Goal: Task Accomplishment & Management: Manage account settings

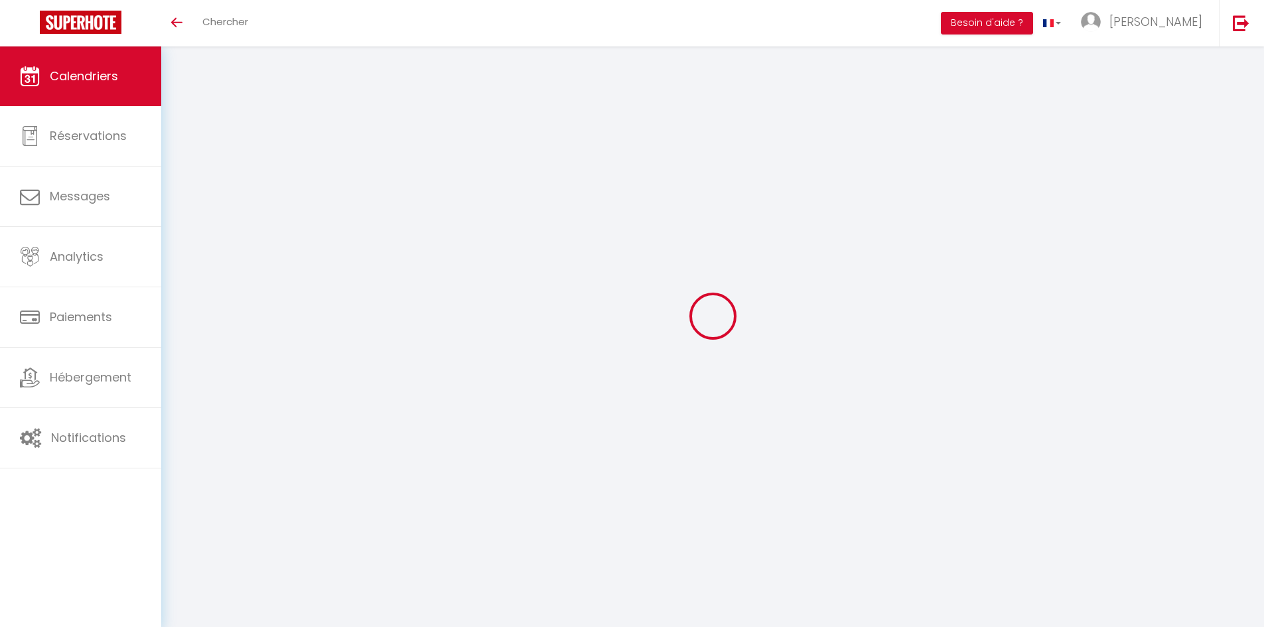
select select
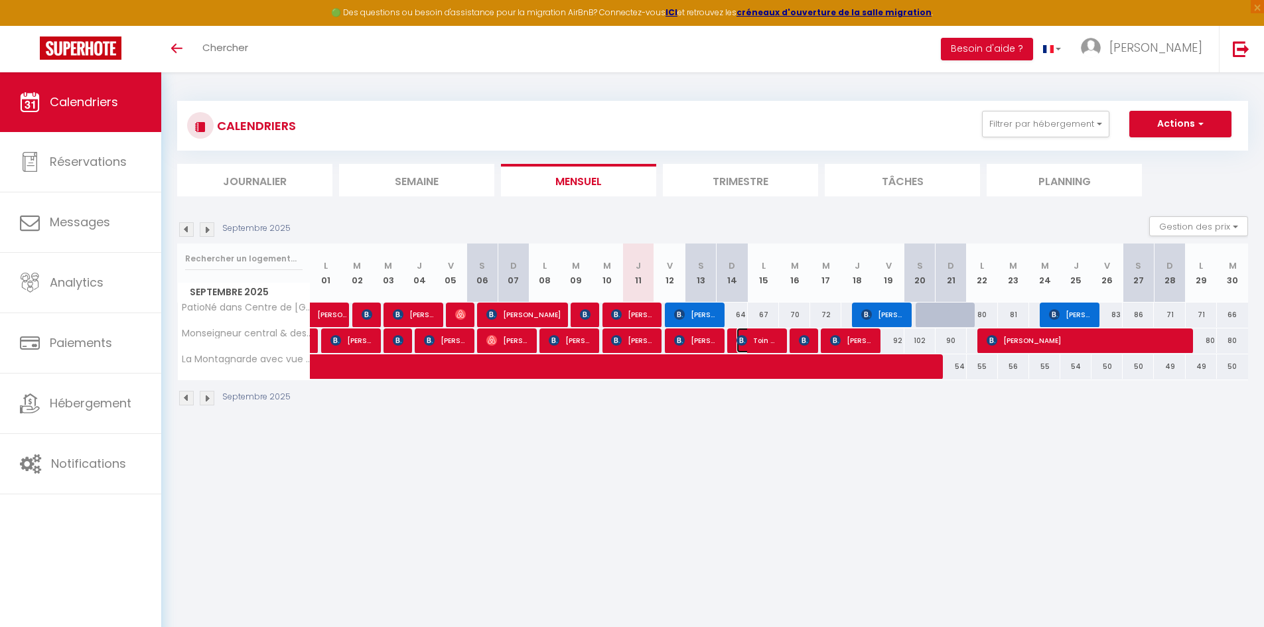
click at [769, 340] on span "Toin Cremer" at bounding box center [758, 340] width 42 height 25
select select "OK"
select select "0"
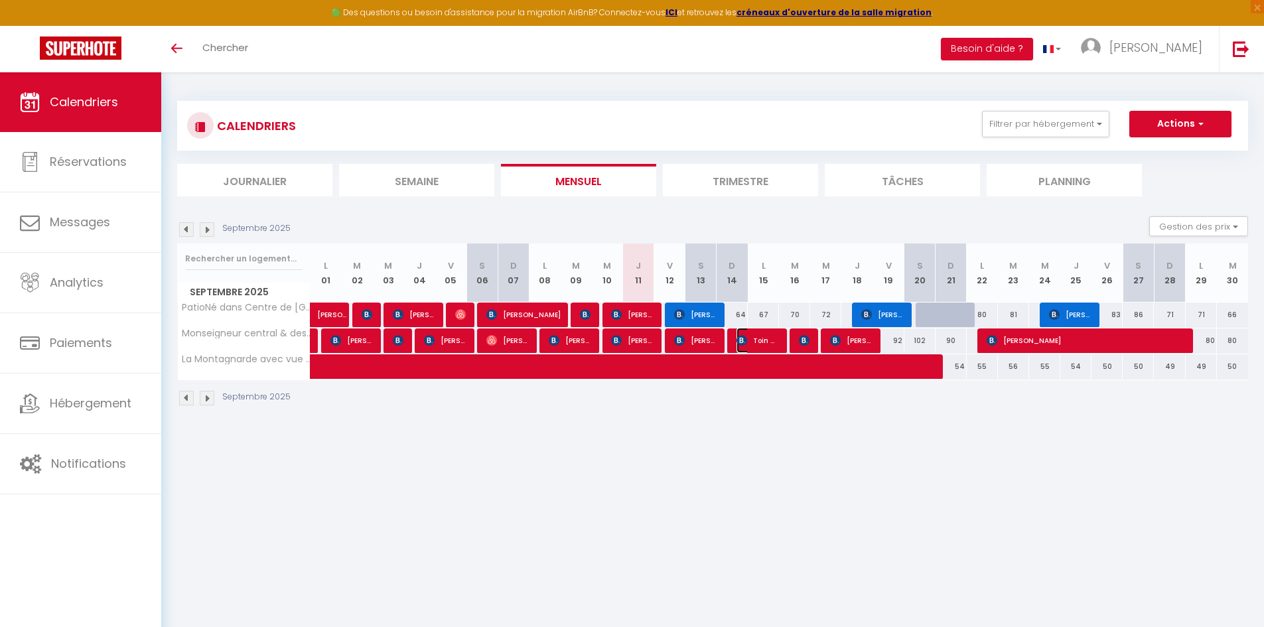
select select "1"
select select
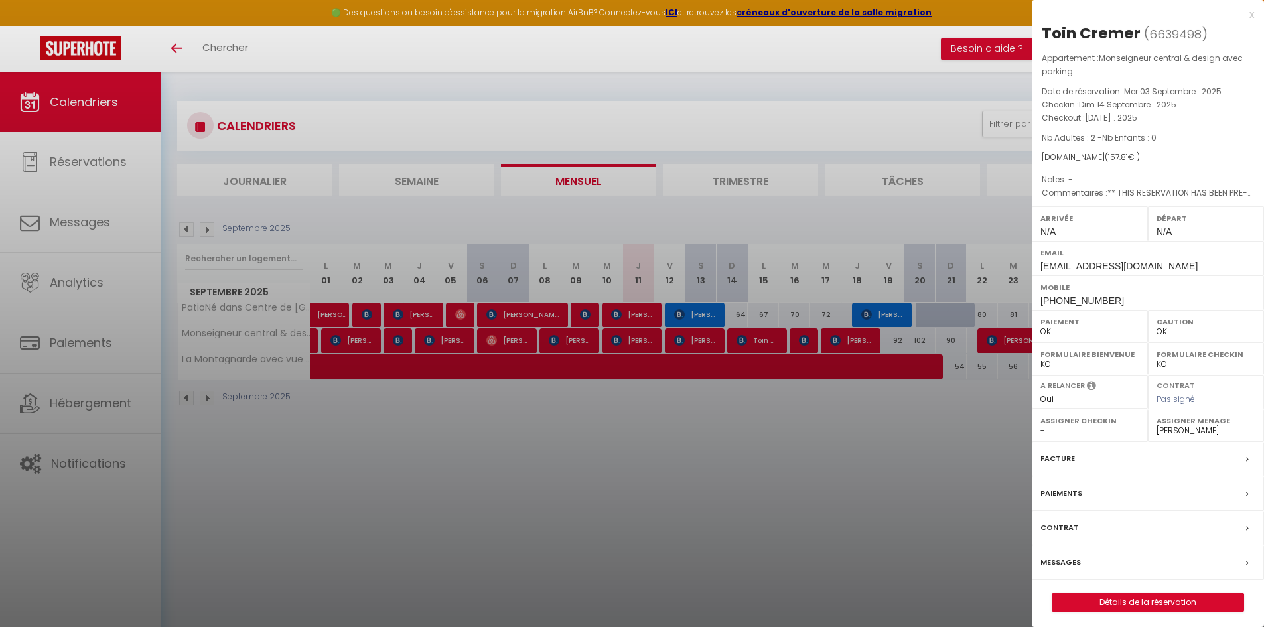
click at [789, 452] on div at bounding box center [632, 313] width 1264 height 627
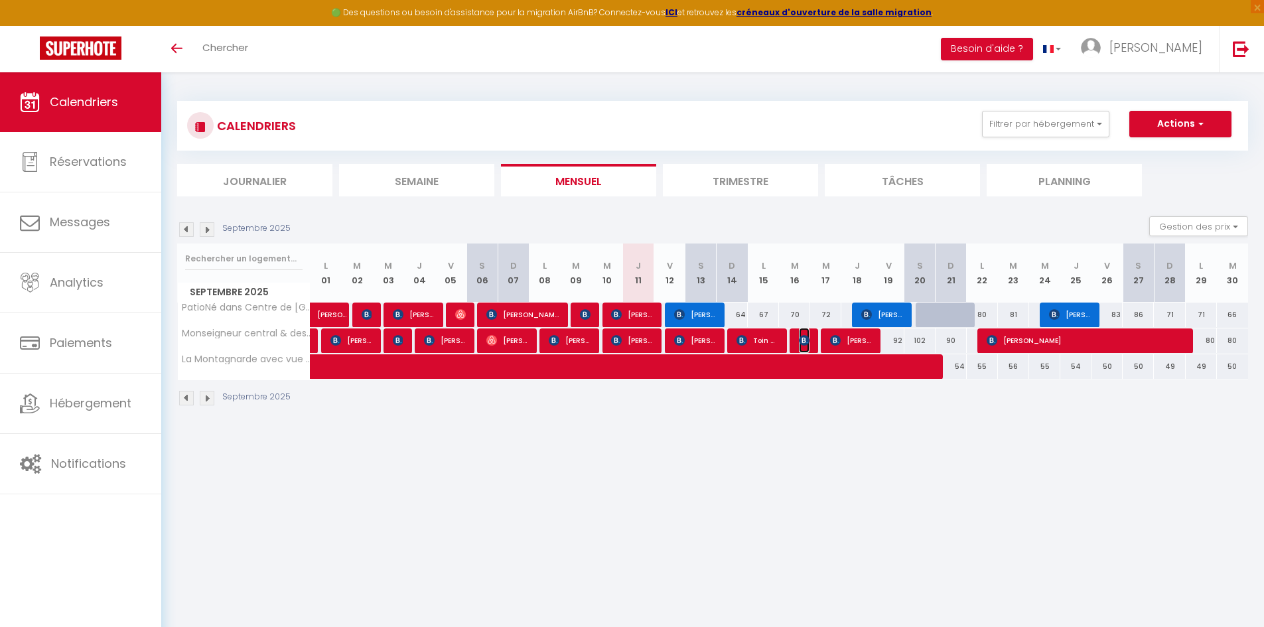
click at [806, 345] on img at bounding box center [804, 340] width 11 height 11
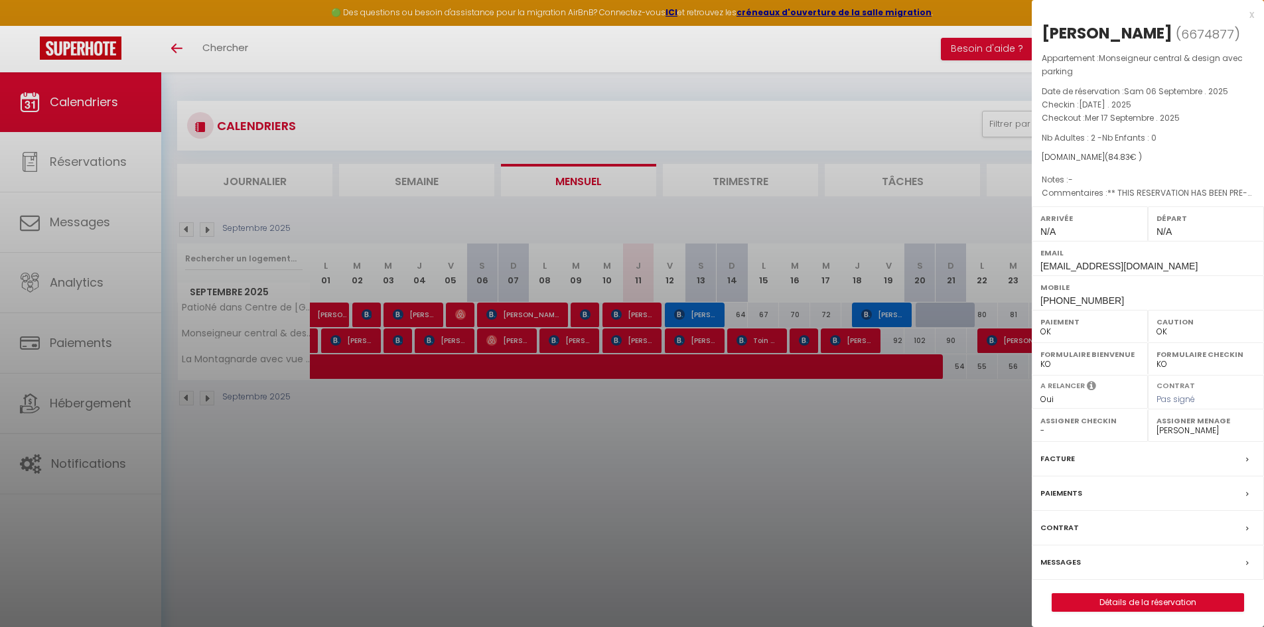
click at [1187, 427] on label "Assigner Menage" at bounding box center [1206, 420] width 99 height 13
click at [1193, 433] on select "- [PERSON_NAME] [PERSON_NAME] [PERSON_NAME] [PERSON_NAME] [PERSON_NAME]" at bounding box center [1206, 431] width 99 height 12
click at [1157, 425] on select "- [PERSON_NAME] [PERSON_NAME] [PERSON_NAME] [PERSON_NAME] [PERSON_NAME]" at bounding box center [1206, 431] width 99 height 12
click at [1177, 423] on label "Assigner Menage" at bounding box center [1206, 420] width 99 height 13
click at [1206, 427] on label "Assigner Menage" at bounding box center [1206, 420] width 99 height 13
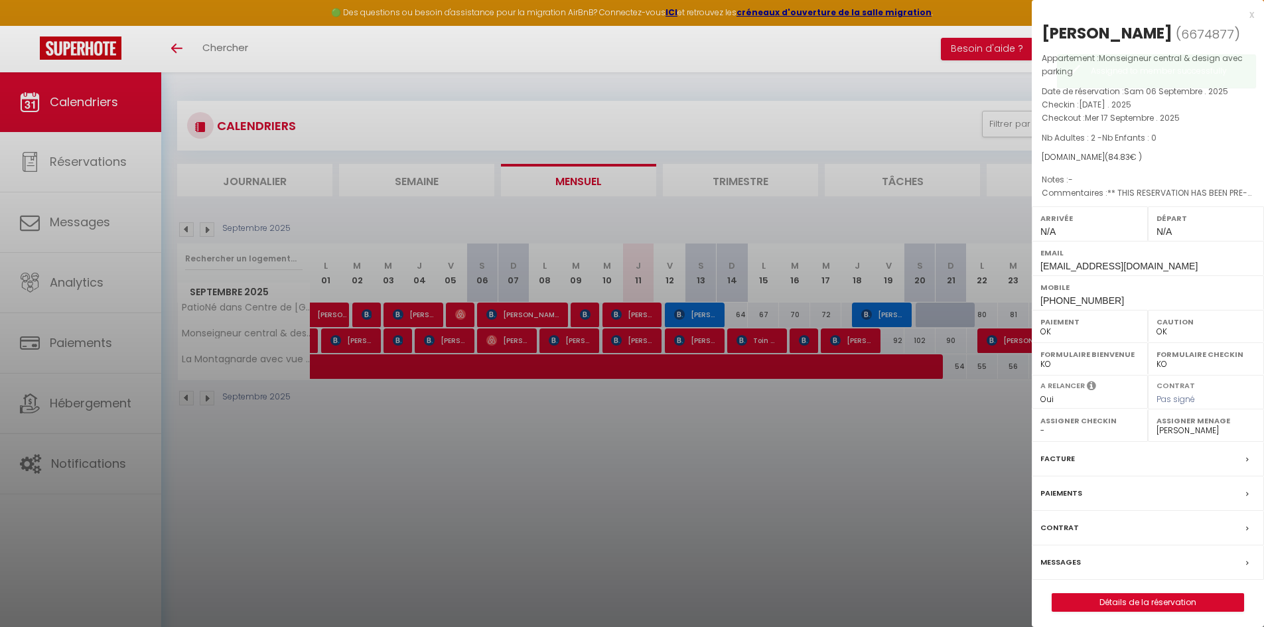
click at [1193, 427] on label "Assigner Menage" at bounding box center [1206, 420] width 99 height 13
click at [1173, 431] on select "- [PERSON_NAME] [PERSON_NAME] [PERSON_NAME] [PERSON_NAME] [PERSON_NAME]" at bounding box center [1206, 431] width 99 height 12
click at [1157, 425] on select "- [PERSON_NAME] [PERSON_NAME] [PERSON_NAME] [PERSON_NAME] [PERSON_NAME]" at bounding box center [1206, 431] width 99 height 12
click at [826, 454] on div at bounding box center [632, 313] width 1264 height 627
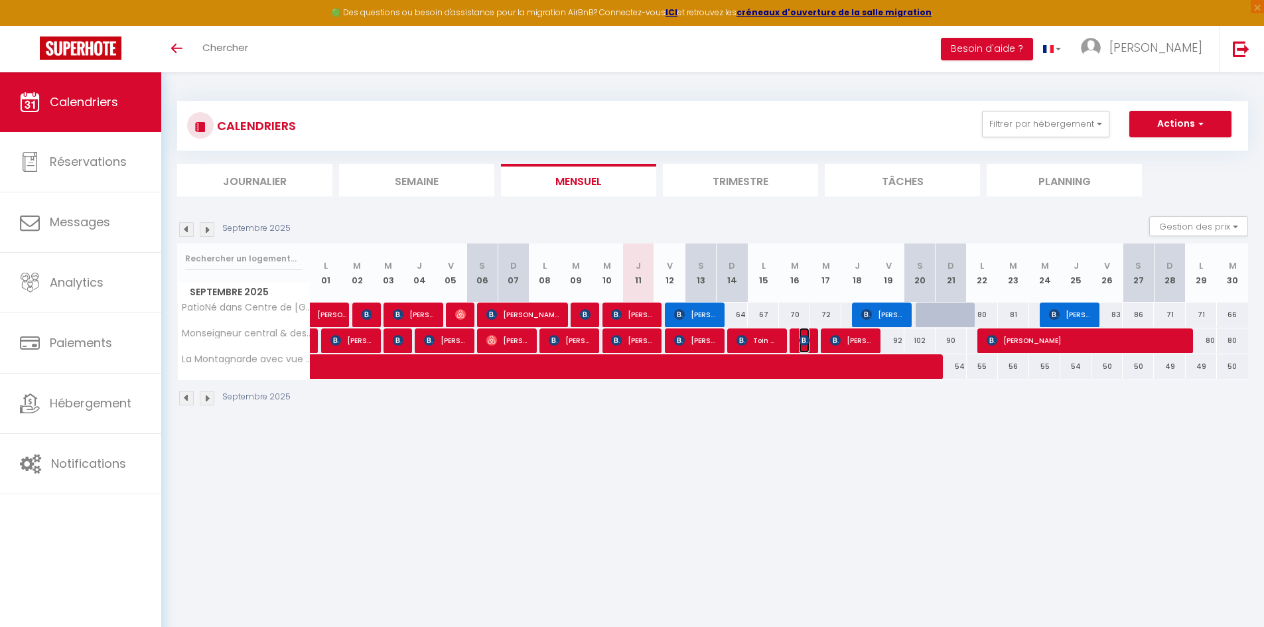
click at [802, 339] on img at bounding box center [804, 340] width 11 height 11
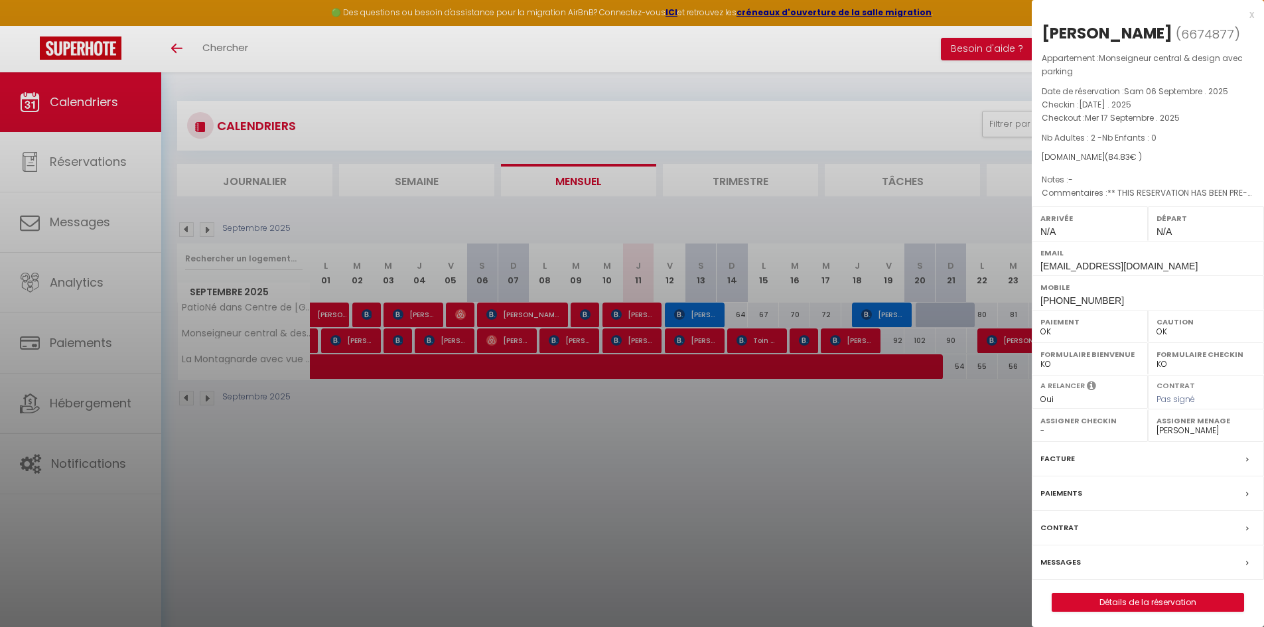
click at [842, 341] on div at bounding box center [632, 313] width 1264 height 627
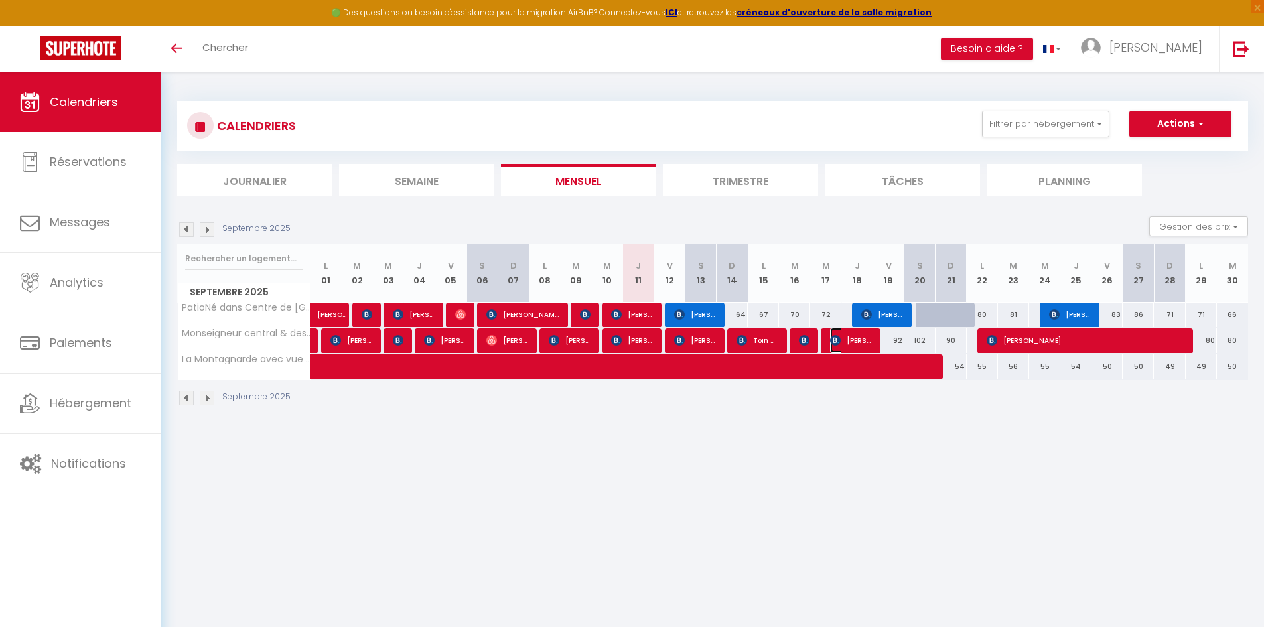
click at [862, 337] on span "[PERSON_NAME]" at bounding box center [851, 340] width 42 height 25
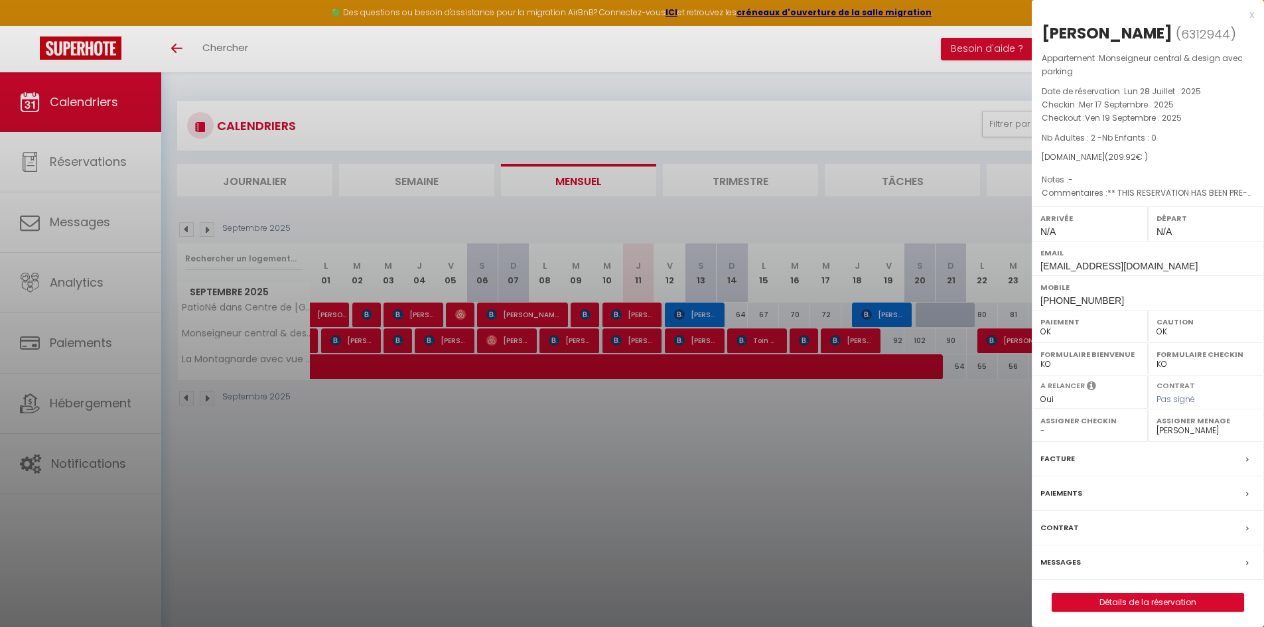
click at [846, 475] on div at bounding box center [632, 313] width 1264 height 627
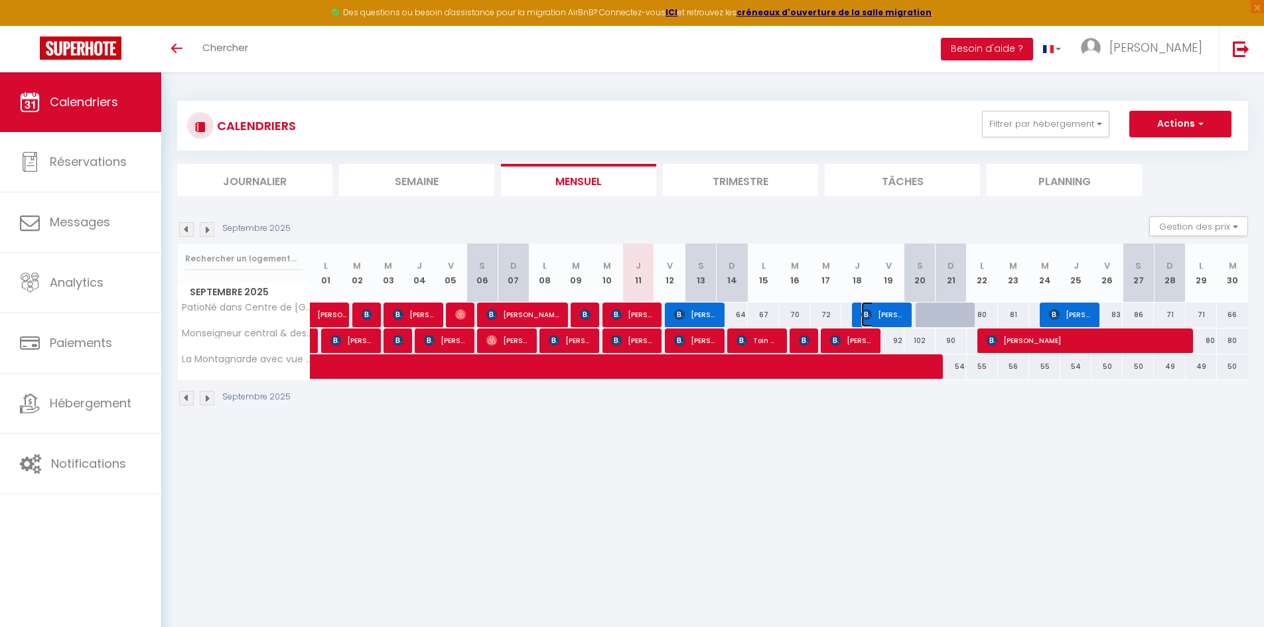
click at [897, 312] on span "[PERSON_NAME]" at bounding box center [883, 314] width 42 height 25
select select "21457"
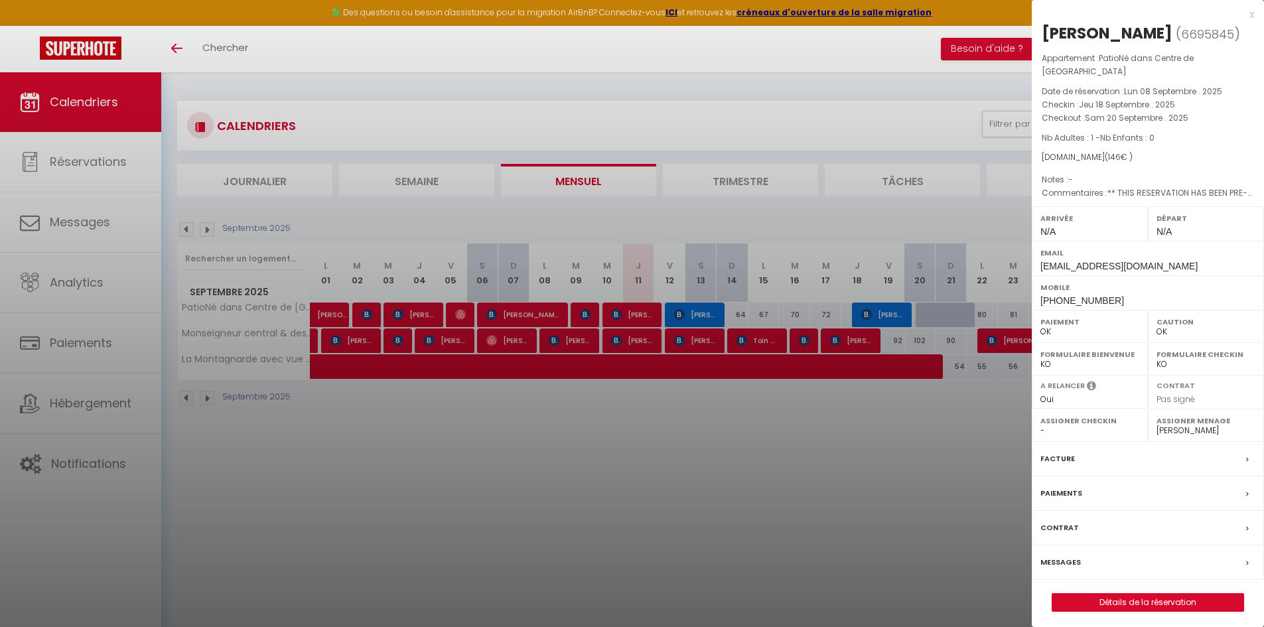
click at [1187, 427] on label "Assigner Menage" at bounding box center [1206, 420] width 99 height 13
click at [912, 536] on div at bounding box center [632, 313] width 1264 height 627
